Goal: Information Seeking & Learning: Learn about a topic

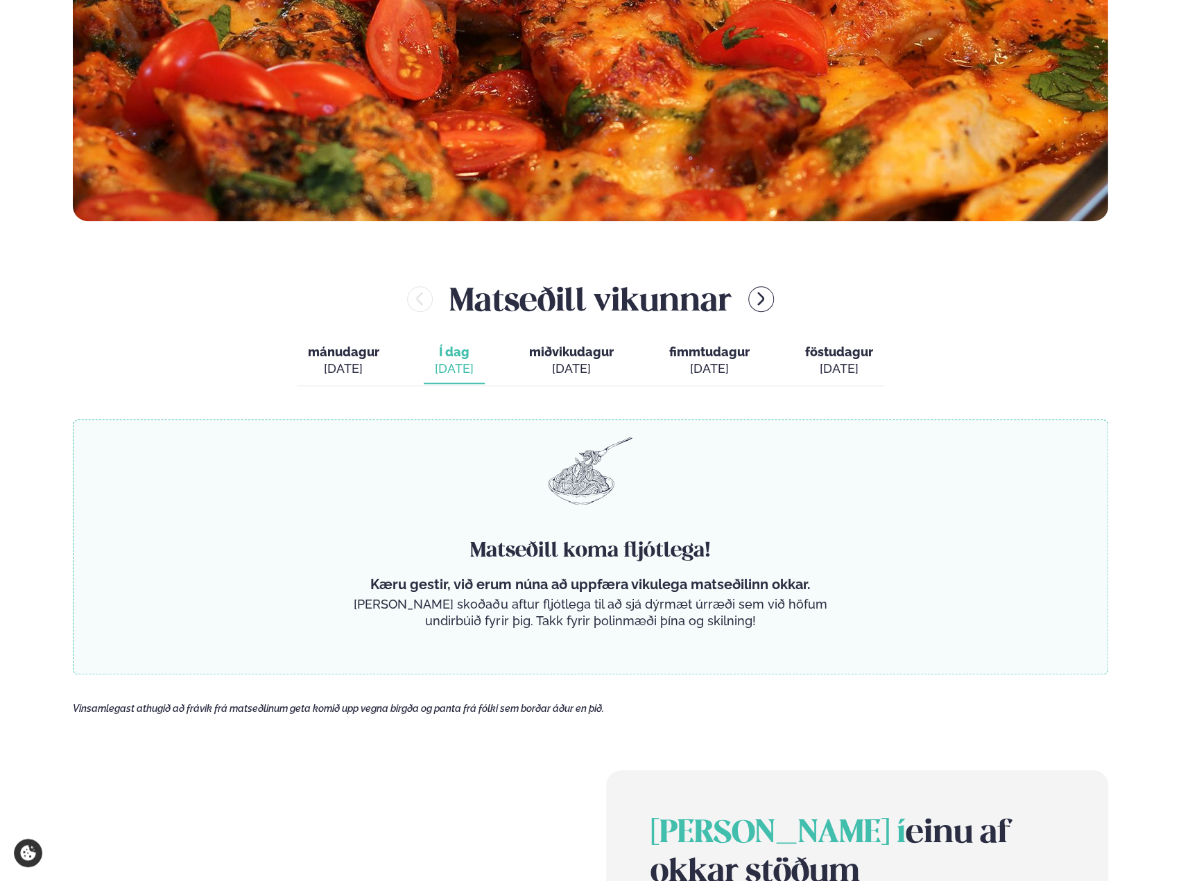
scroll to position [555, 0]
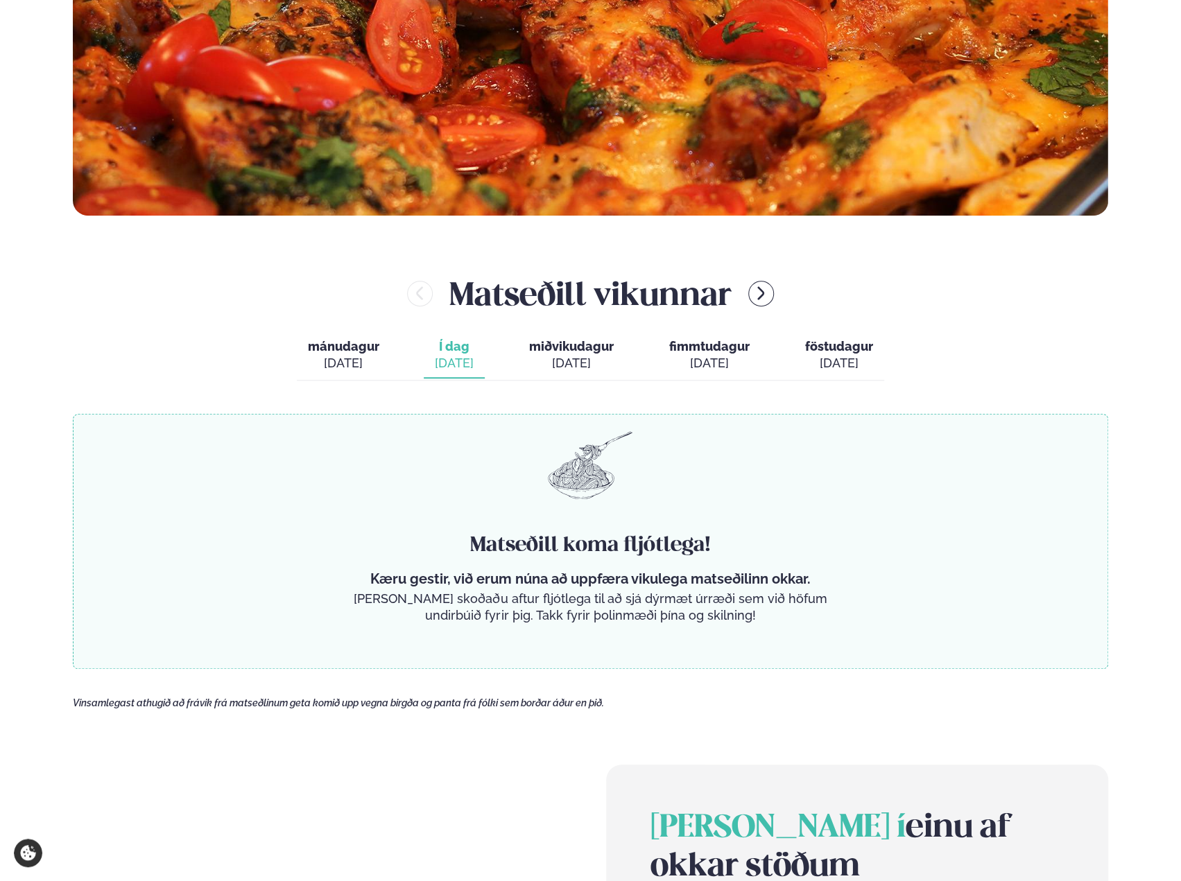
click at [454, 340] on span "Í dag" at bounding box center [454, 346] width 39 height 17
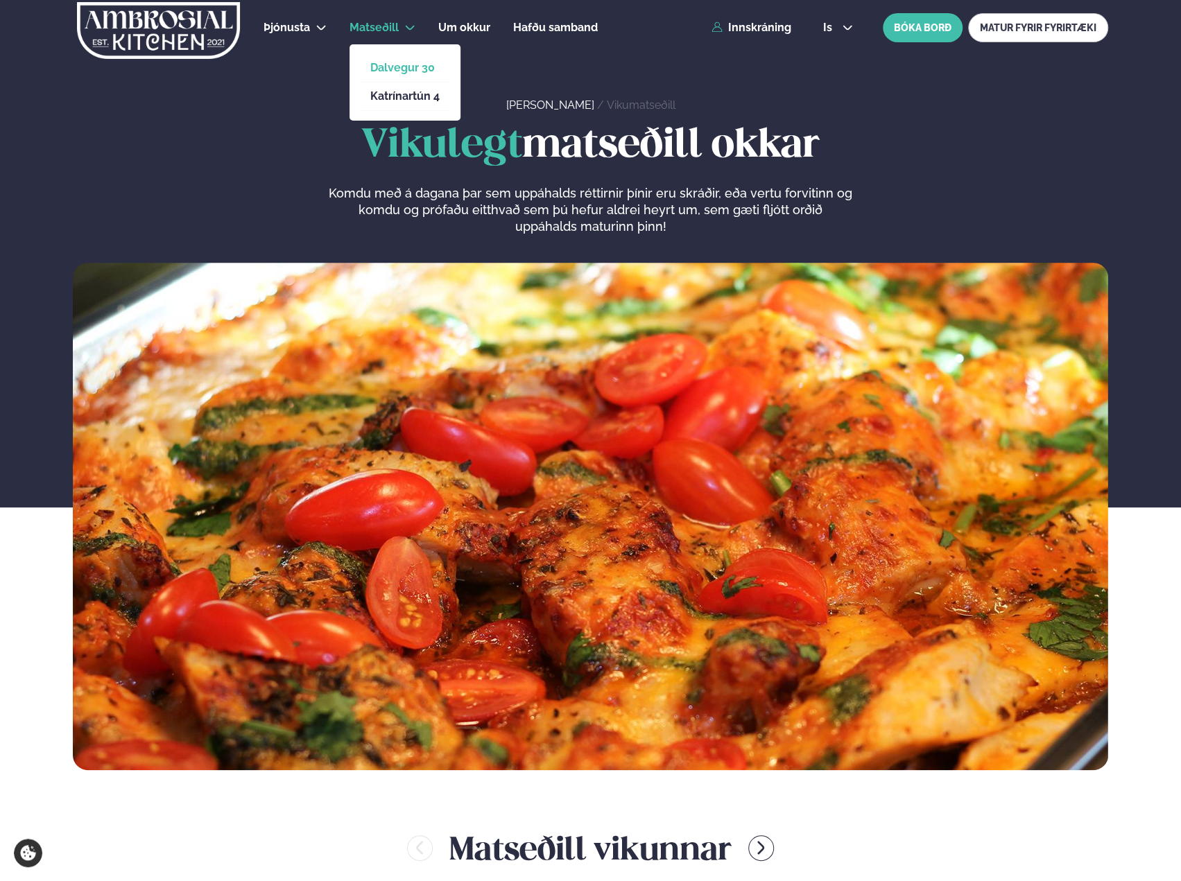
click at [409, 69] on link "Dalvegur 30" at bounding box center [404, 67] width 69 height 11
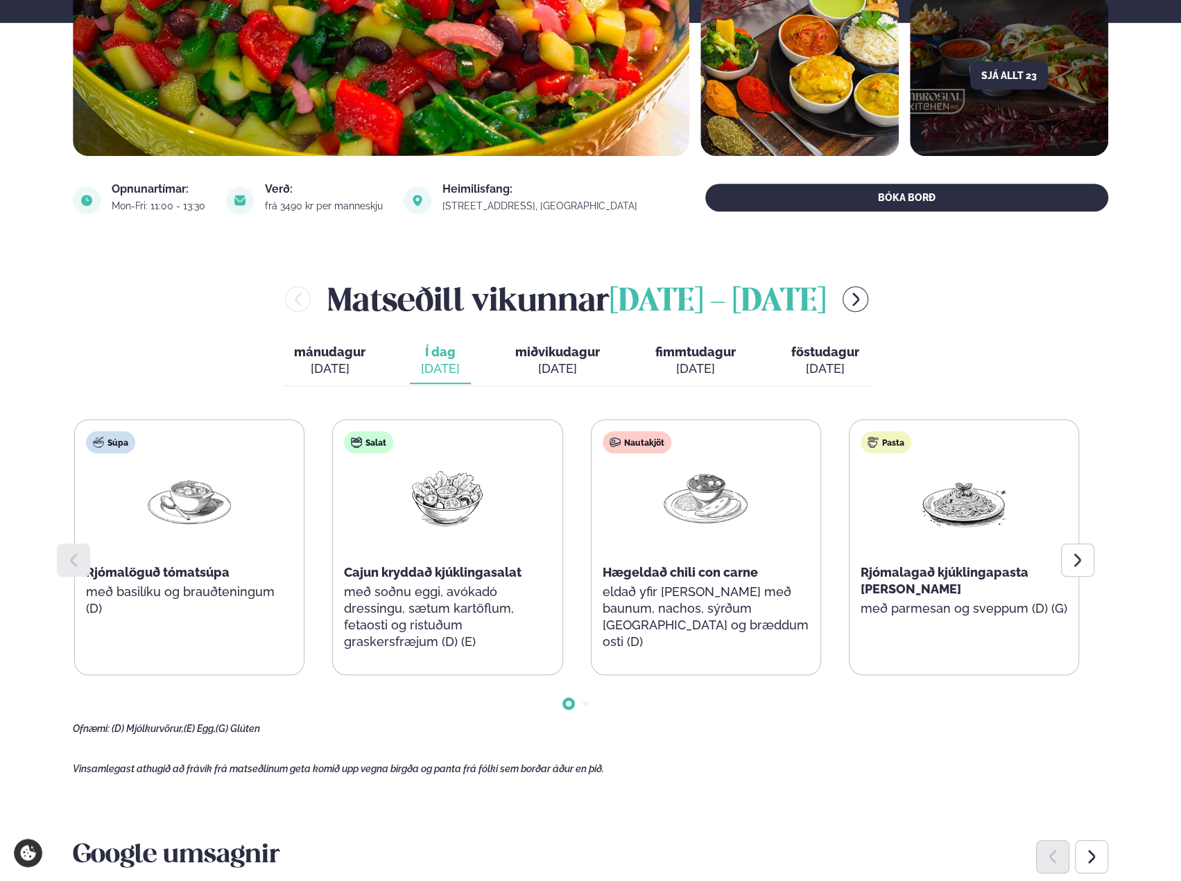
scroll to position [347, 0]
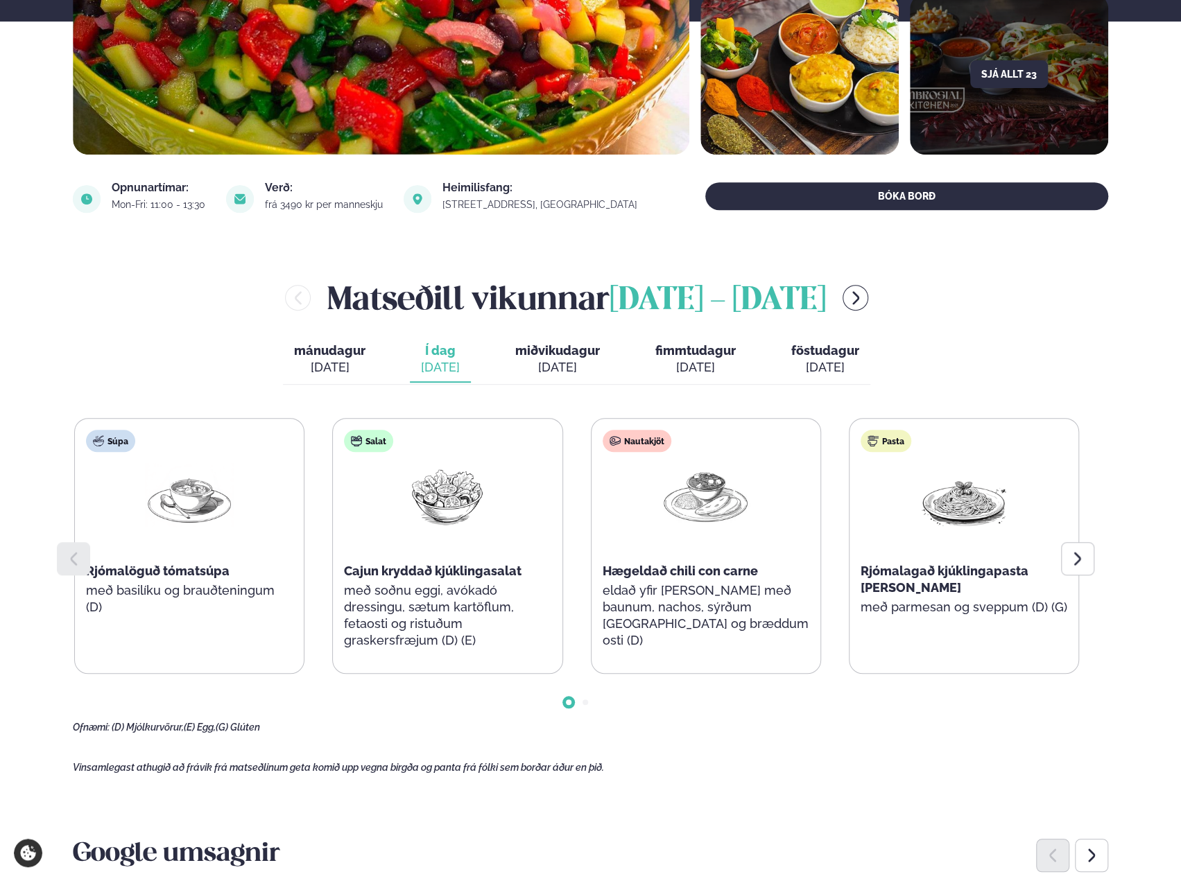
click at [646, 734] on main "Heim / Matseðill / Dalvegur 30 Borða í Reykjavík - Dalvegur 30 Skoða umsagnir S…" at bounding box center [590, 826] width 1119 height 2347
click at [564, 353] on span "miðvikudagur" at bounding box center [557, 350] width 85 height 15
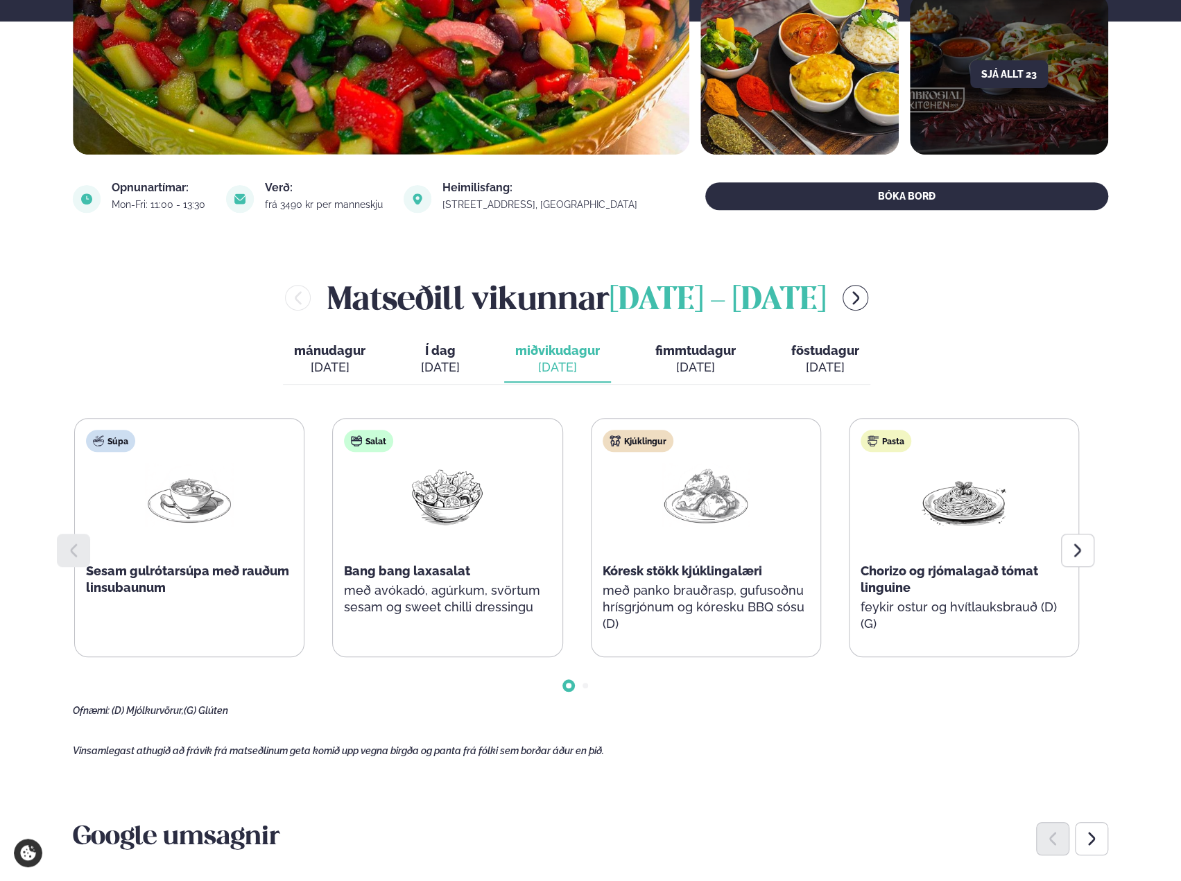
click at [432, 348] on span "Í dag" at bounding box center [440, 351] width 39 height 17
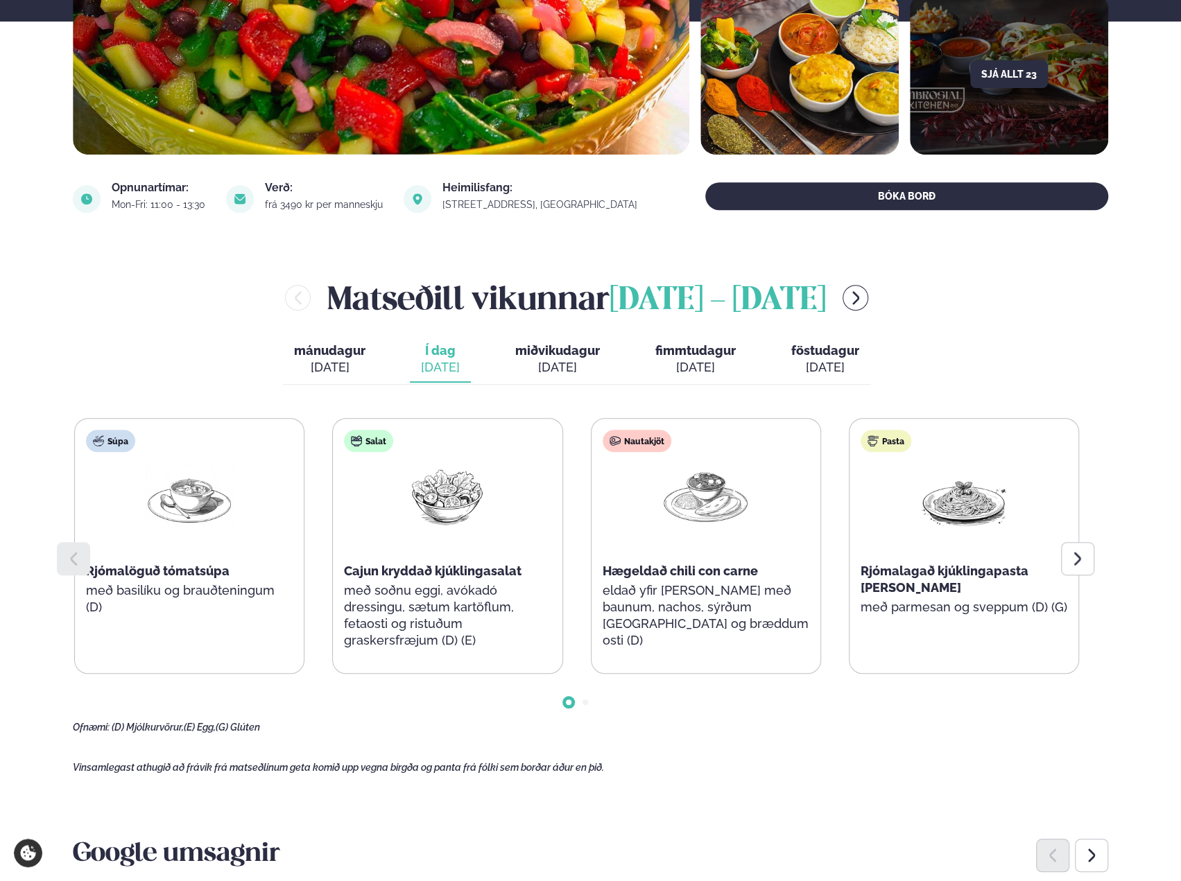
click at [553, 356] on span "miðvikudagur" at bounding box center [557, 350] width 85 height 15
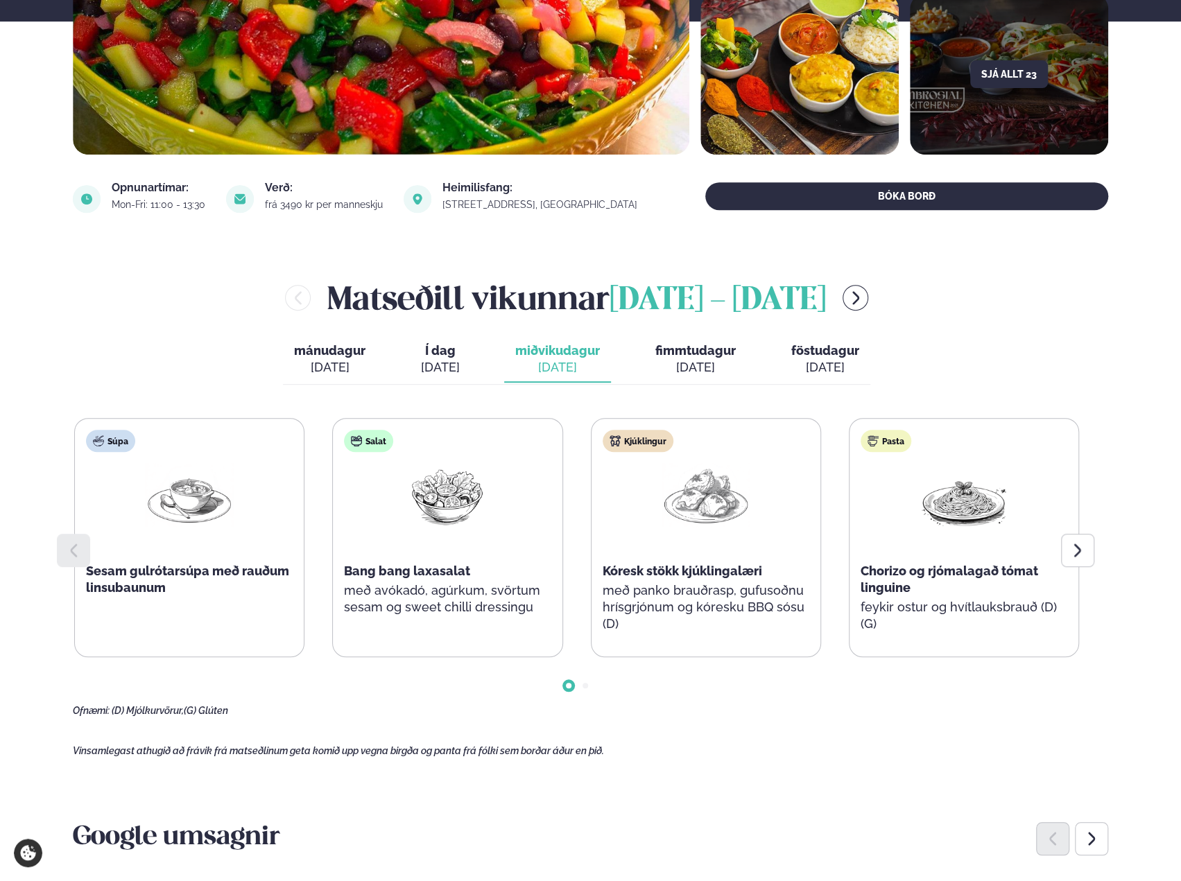
click at [677, 370] on div "[DATE]" at bounding box center [695, 367] width 80 height 17
